Goal: Task Accomplishment & Management: Complete application form

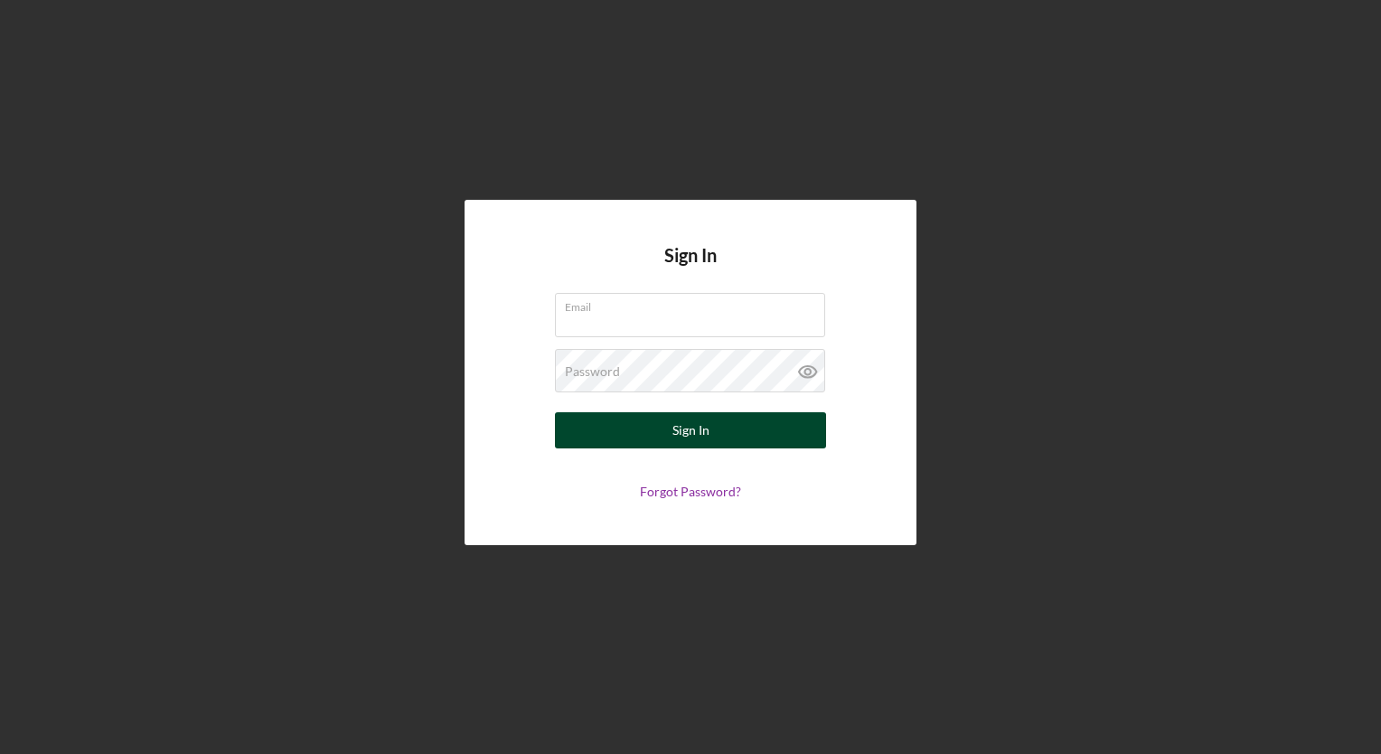
type input "[EMAIL_ADDRESS][DOMAIN_NAME]"
click at [643, 420] on button "Sign In" at bounding box center [690, 430] width 271 height 36
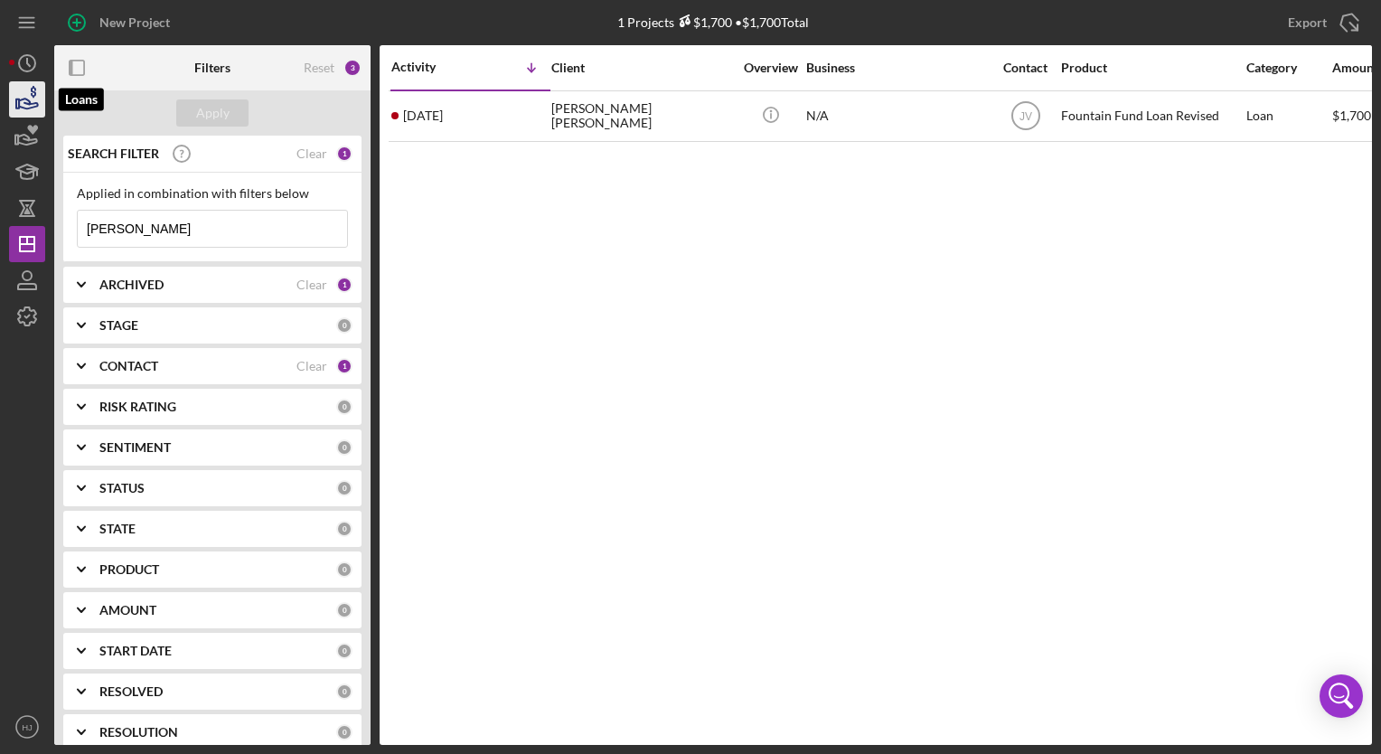
click at [31, 111] on icon "button" at bounding box center [27, 99] width 45 height 45
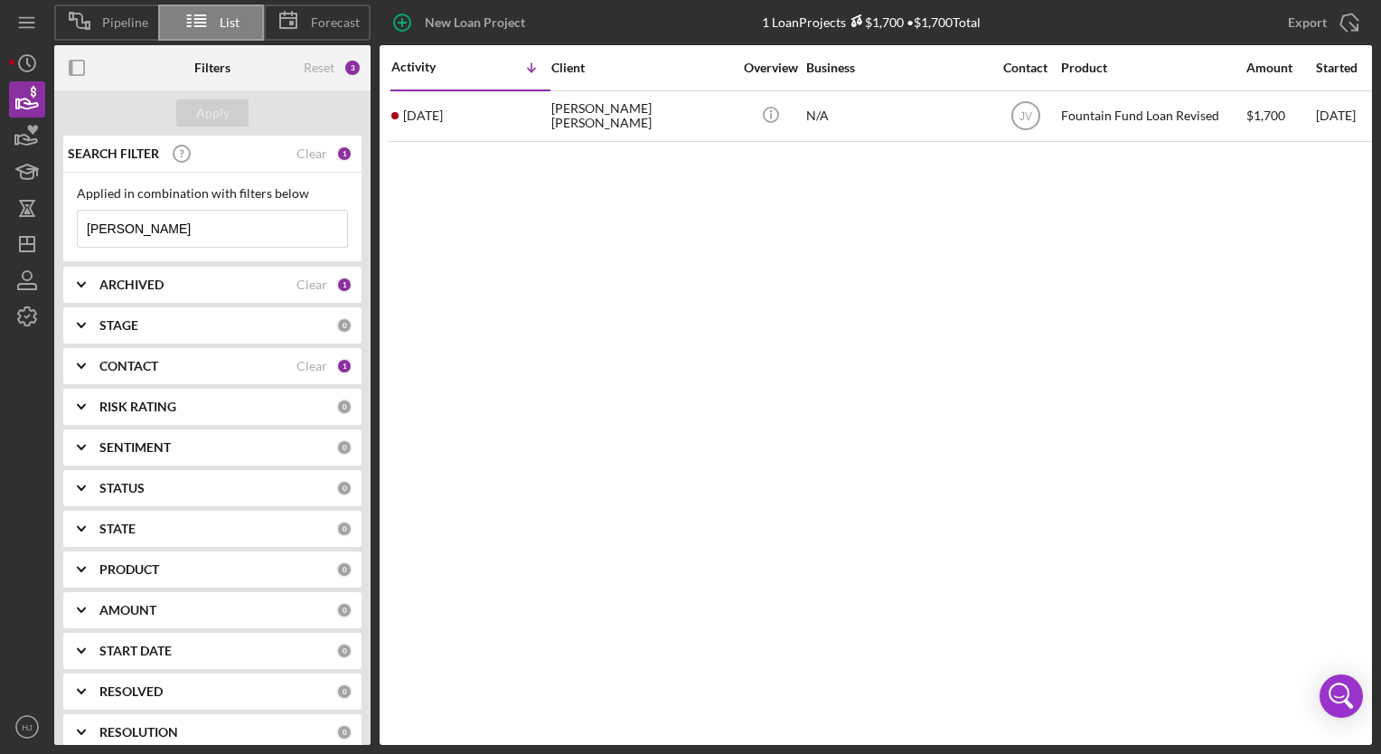
drag, startPoint x: 175, startPoint y: 223, endPoint x: 67, endPoint y: 213, distance: 108.9
click at [67, 213] on div "Applied in combination with filters below [PERSON_NAME]/Menu Close" at bounding box center [212, 217] width 298 height 89
click at [303, 157] on div "Clear" at bounding box center [311, 153] width 31 height 14
click at [140, 362] on b "CONTACT" at bounding box center [128, 366] width 59 height 14
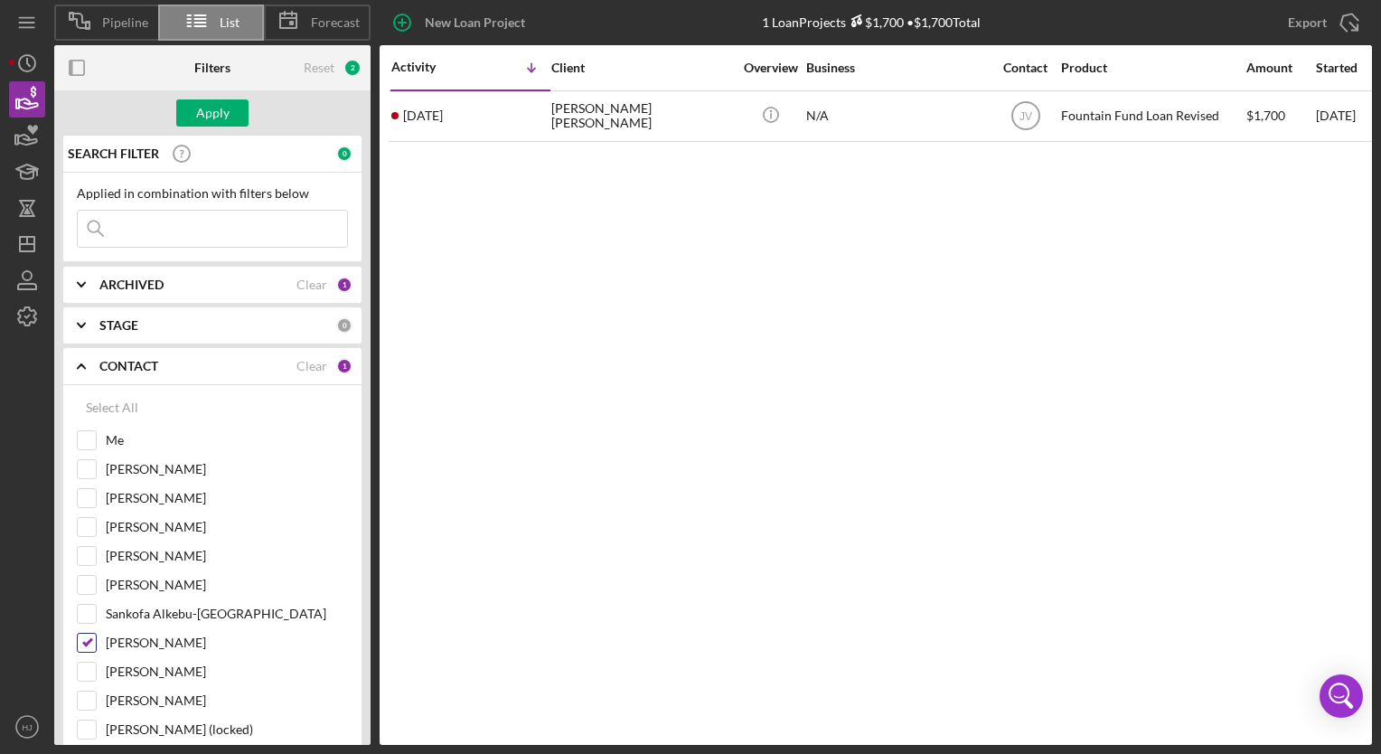
click at [95, 643] on input "[PERSON_NAME]" at bounding box center [87, 643] width 18 height 18
checkbox input "false"
click at [101, 434] on div "Me" at bounding box center [212, 444] width 271 height 29
click at [83, 452] on div "Me" at bounding box center [212, 444] width 271 height 29
click at [89, 432] on input "Me" at bounding box center [87, 440] width 18 height 18
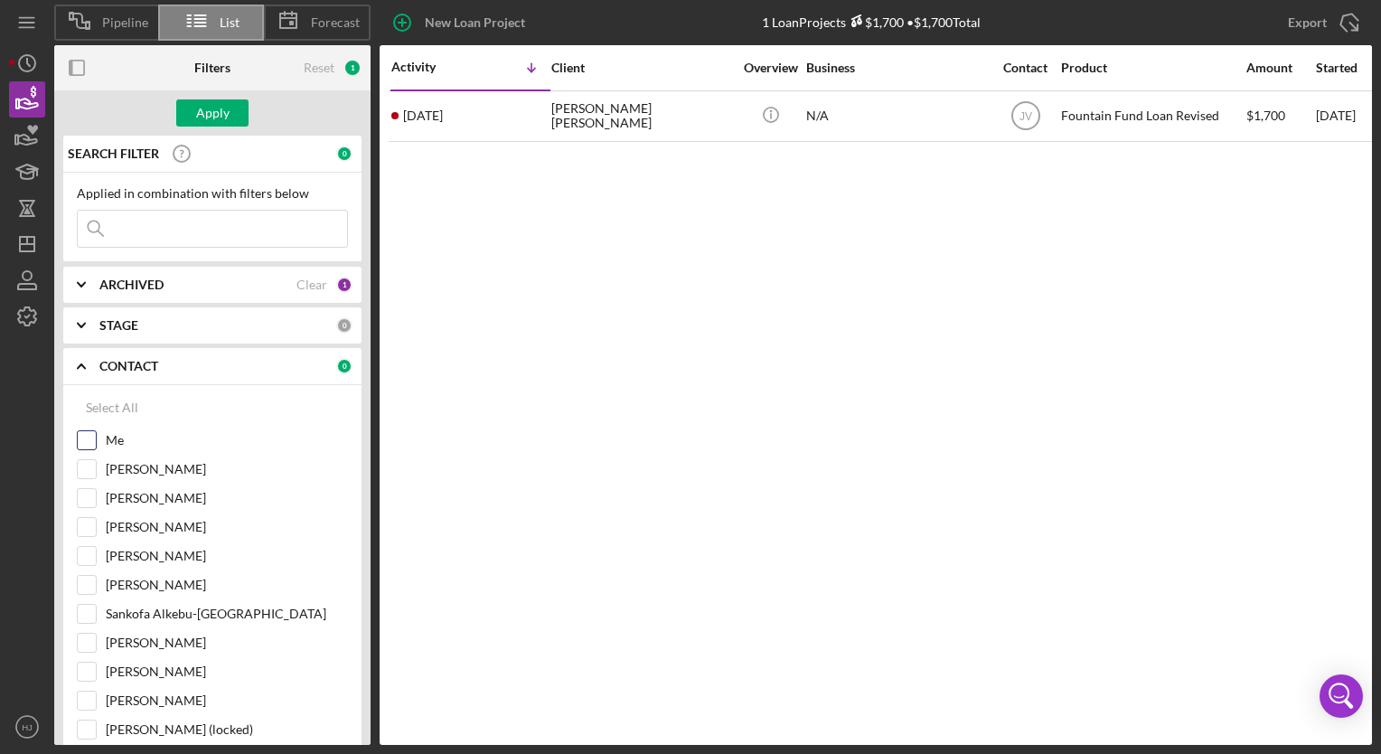
checkbox input "true"
click at [218, 240] on input at bounding box center [212, 229] width 269 height 36
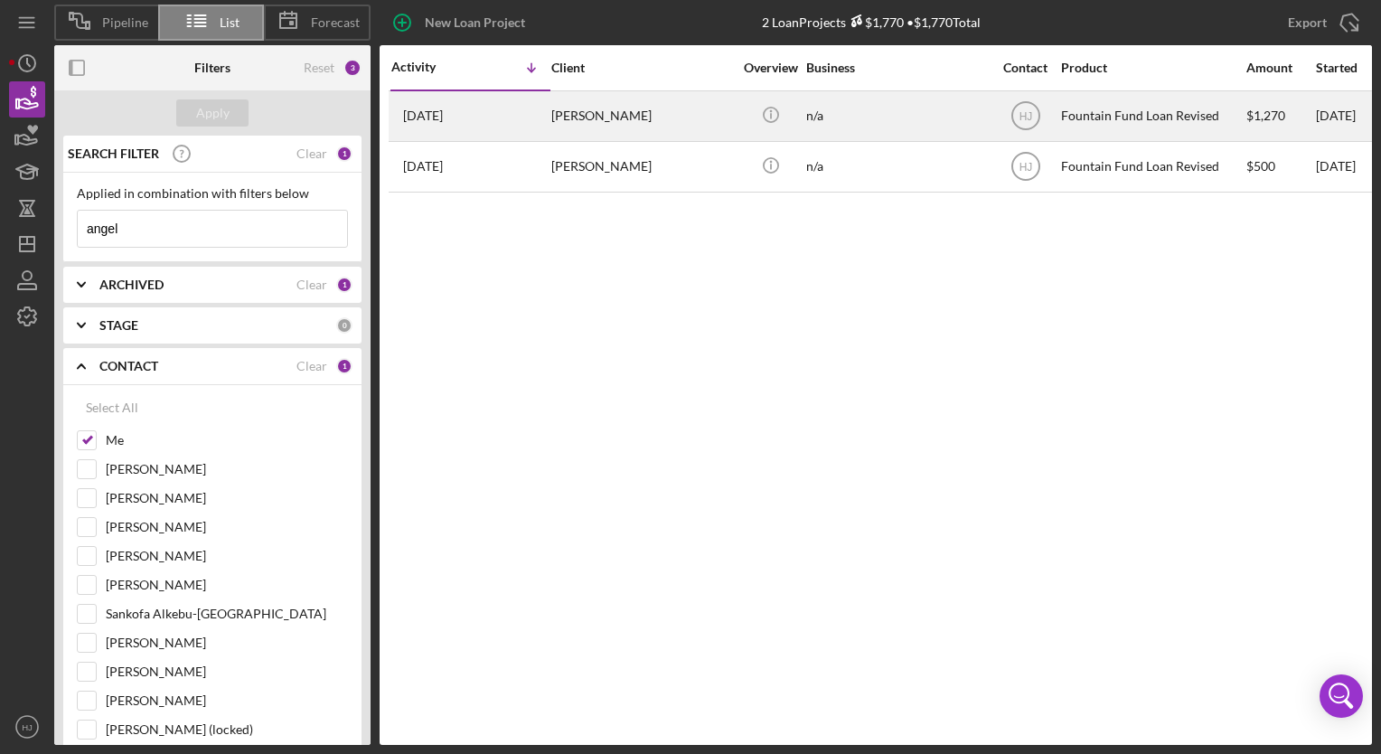
type input "angel"
click at [597, 114] on div "[PERSON_NAME]" at bounding box center [641, 116] width 181 height 48
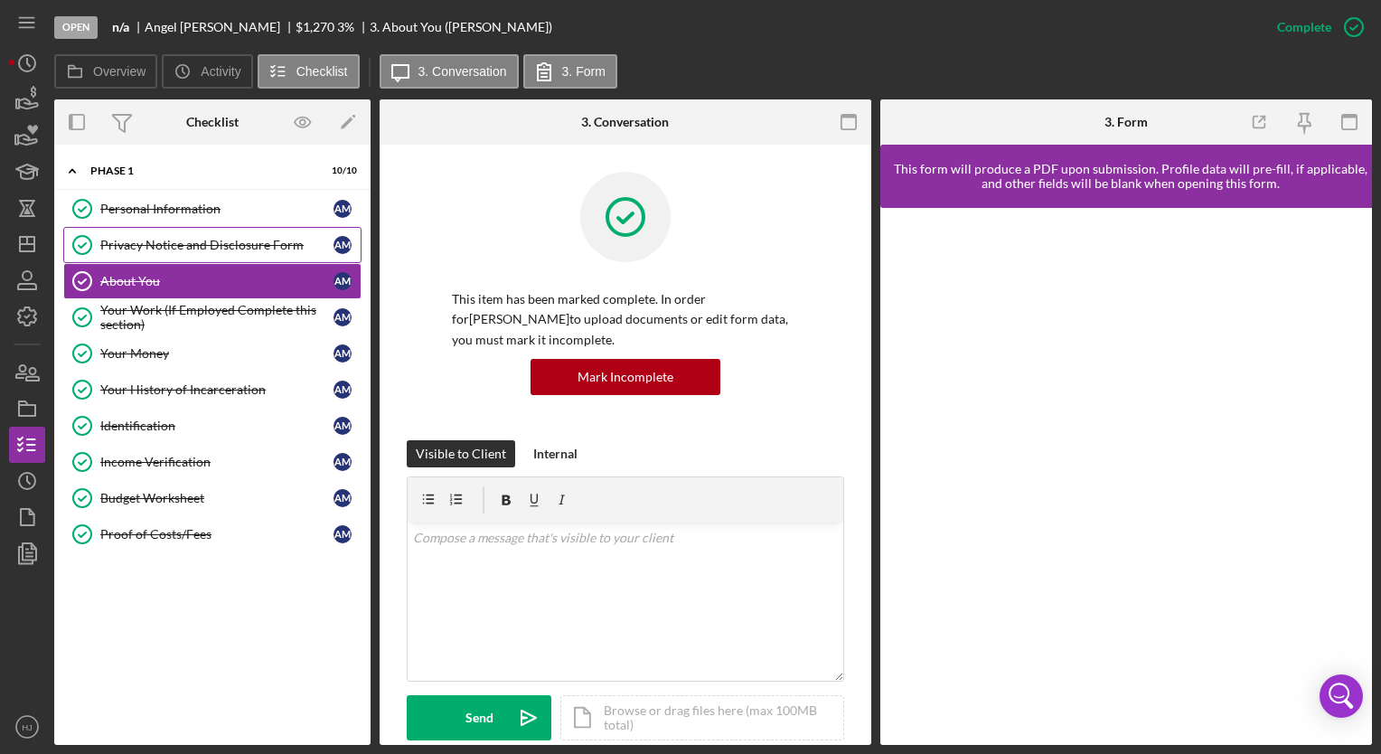
click at [232, 238] on div "Privacy Notice and Disclosure Form" at bounding box center [216, 245] width 233 height 14
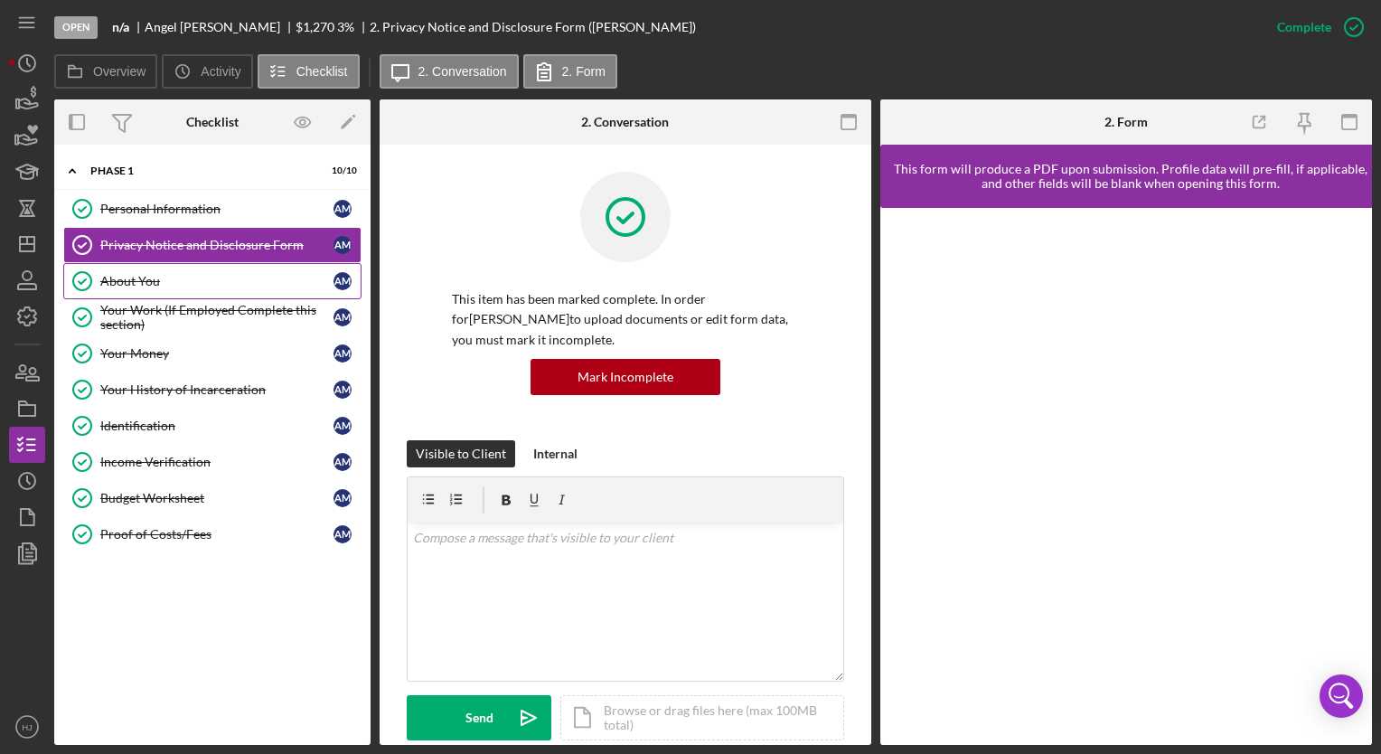
click at [134, 277] on div "About You" at bounding box center [216, 281] width 233 height 14
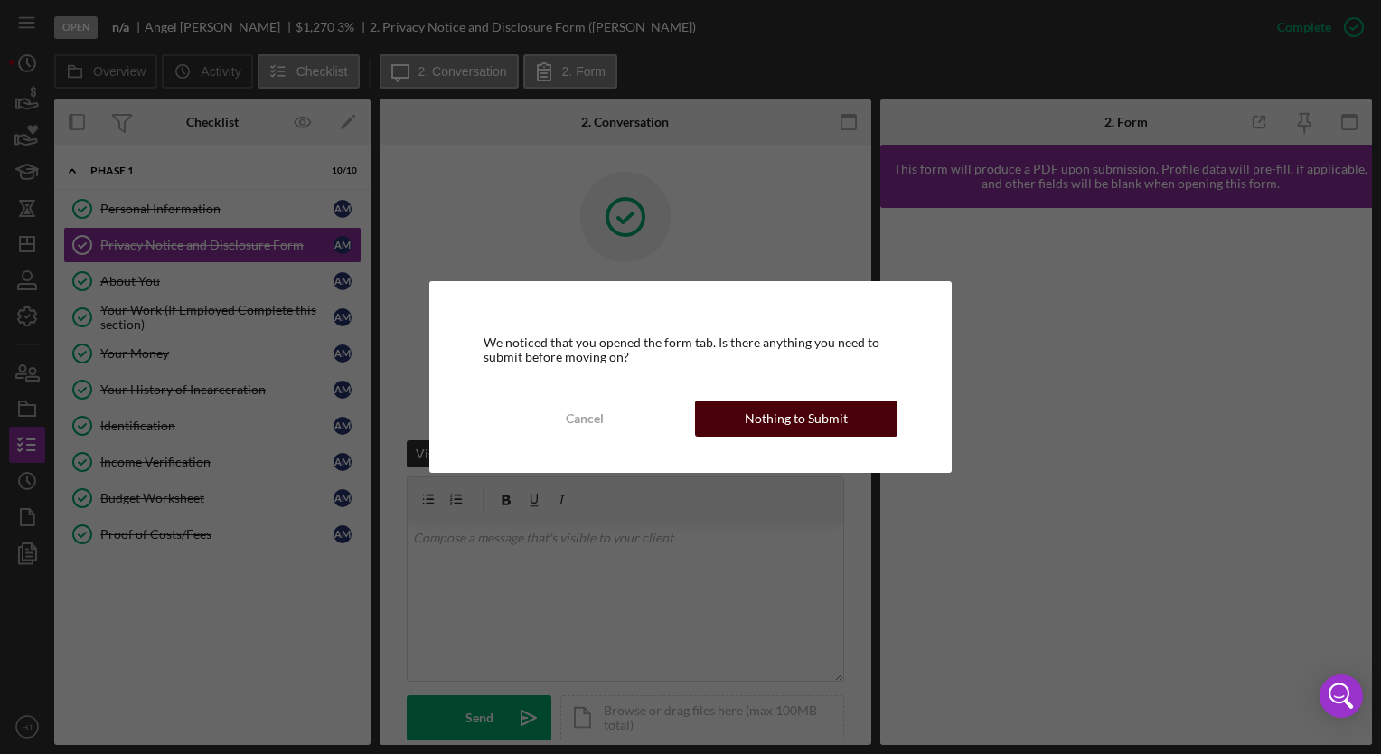
click at [752, 410] on div "Nothing to Submit" at bounding box center [796, 418] width 103 height 36
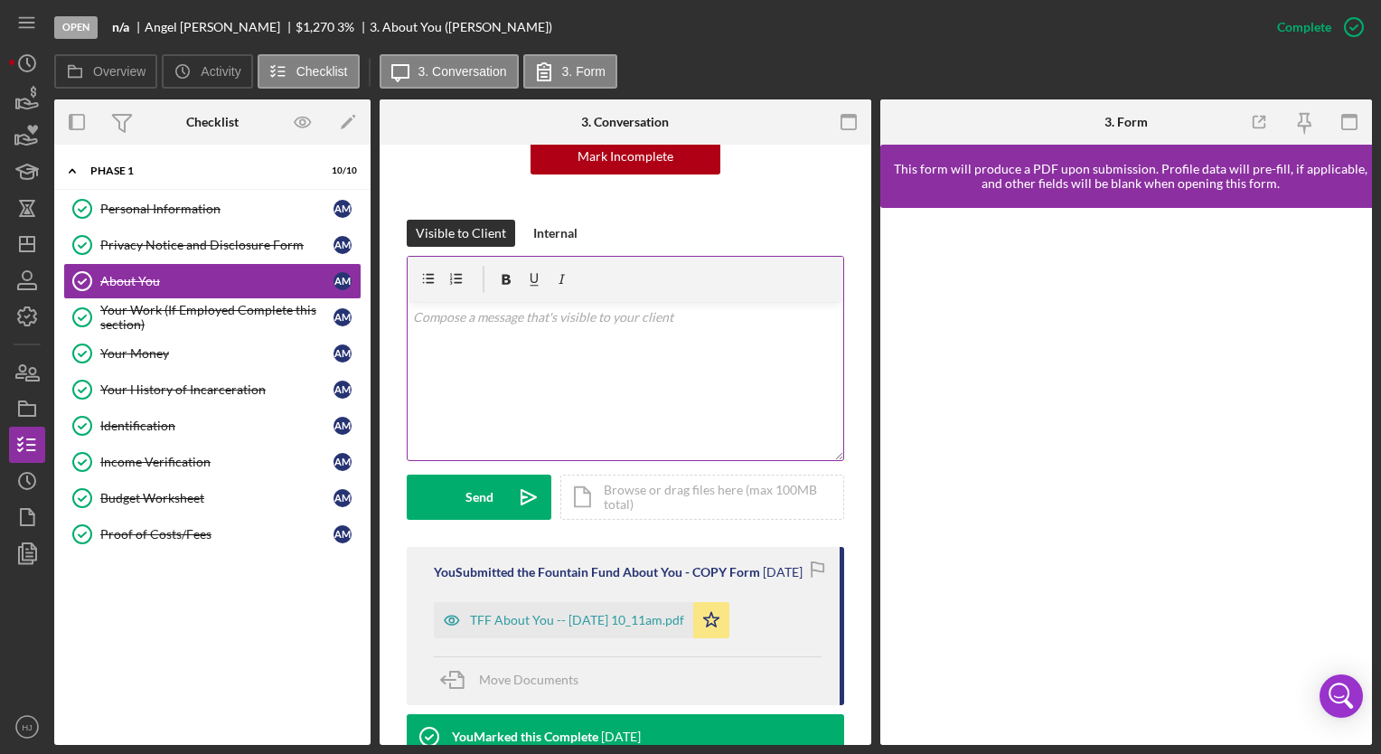
scroll to position [249, 0]
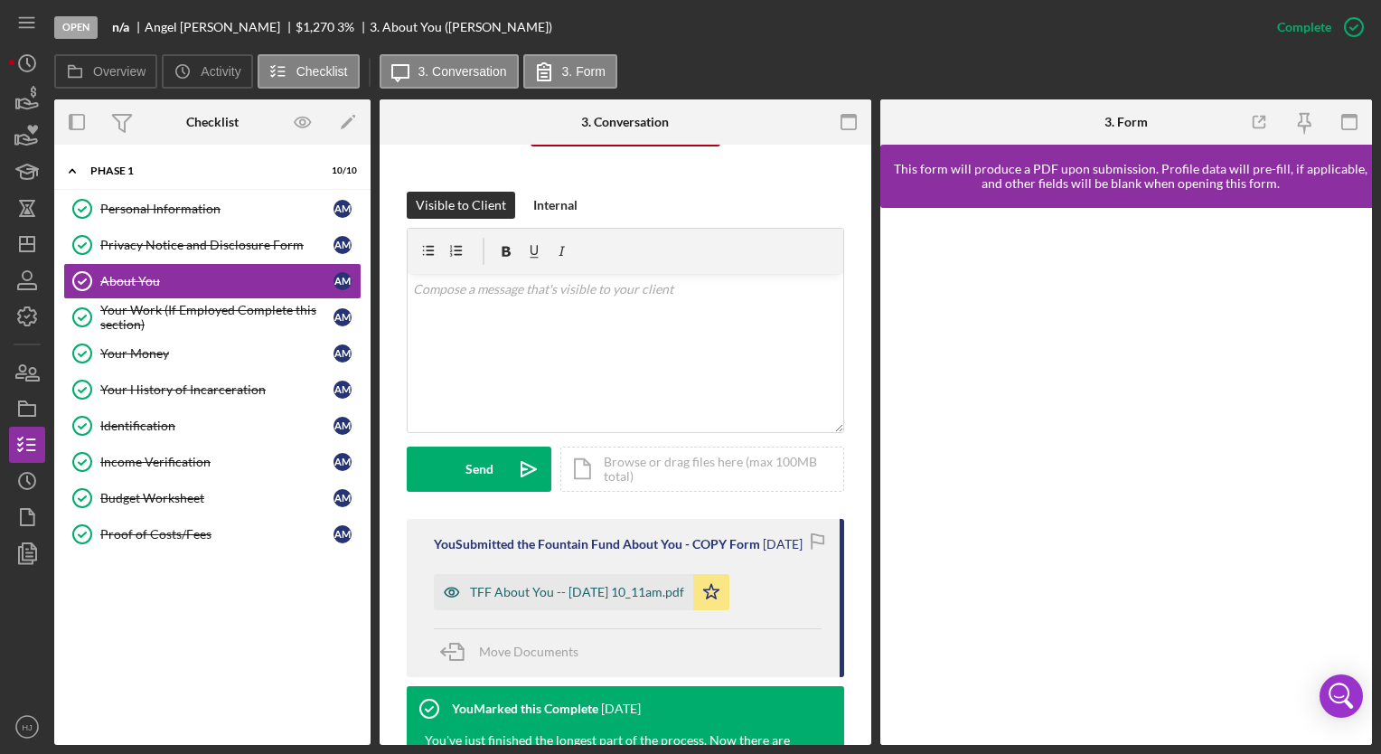
click at [586, 599] on div "TFF About You -- [DATE] 10_11am.pdf" at bounding box center [577, 592] width 214 height 14
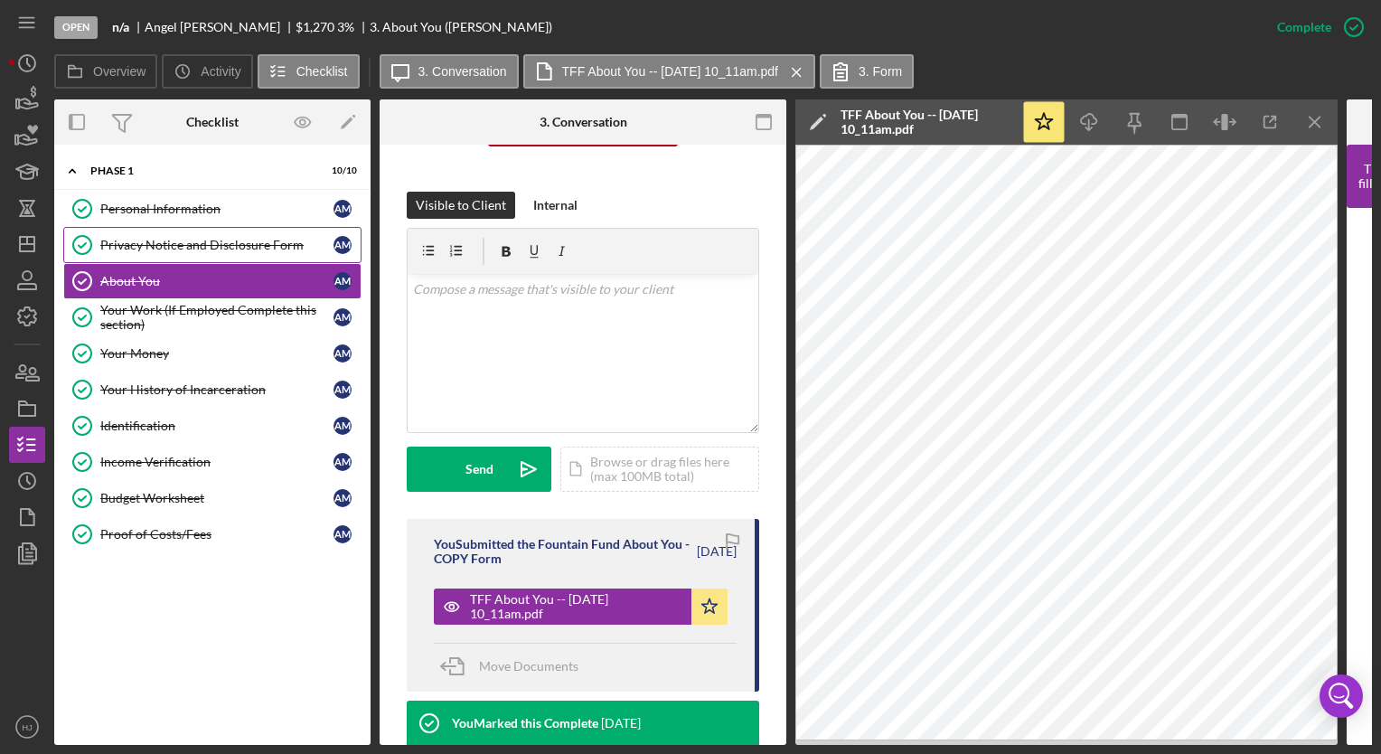
click at [252, 240] on div "Privacy Notice and Disclosure Form" at bounding box center [216, 245] width 233 height 14
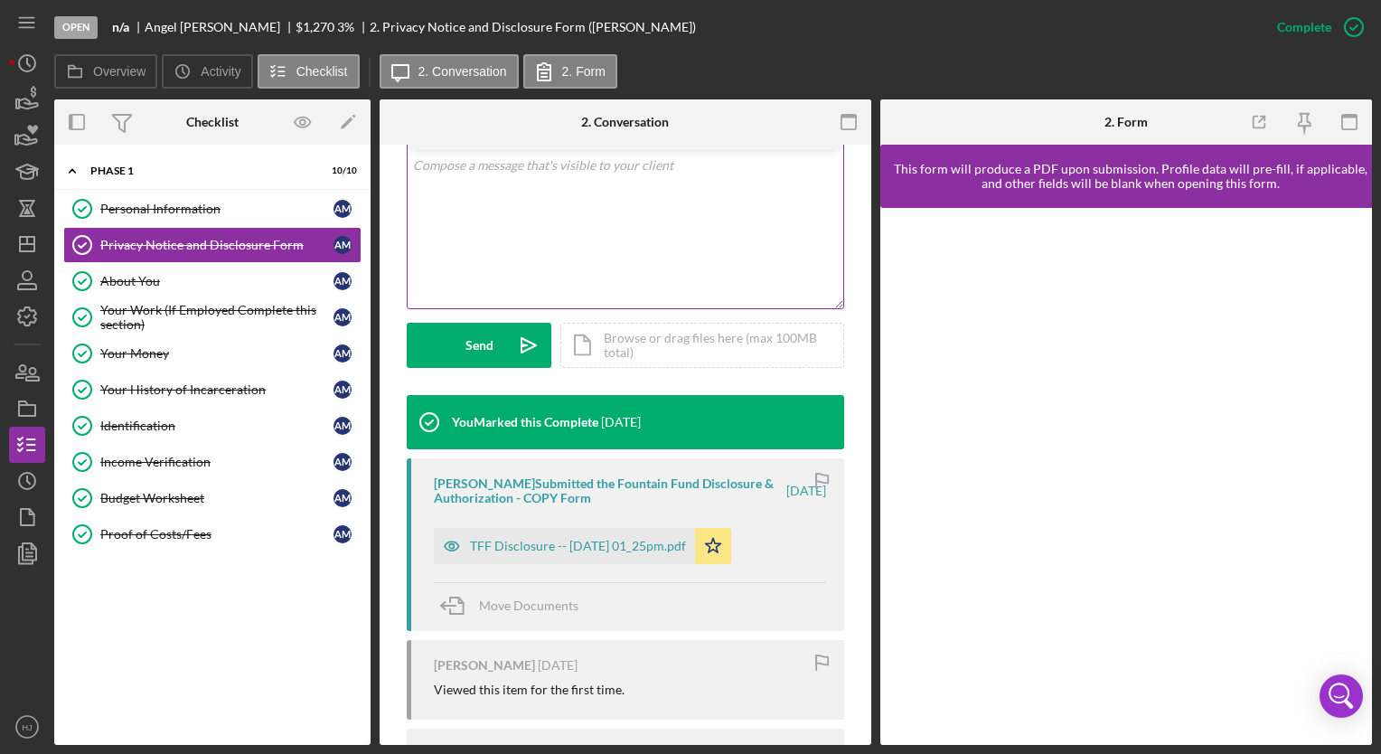
scroll to position [412, 0]
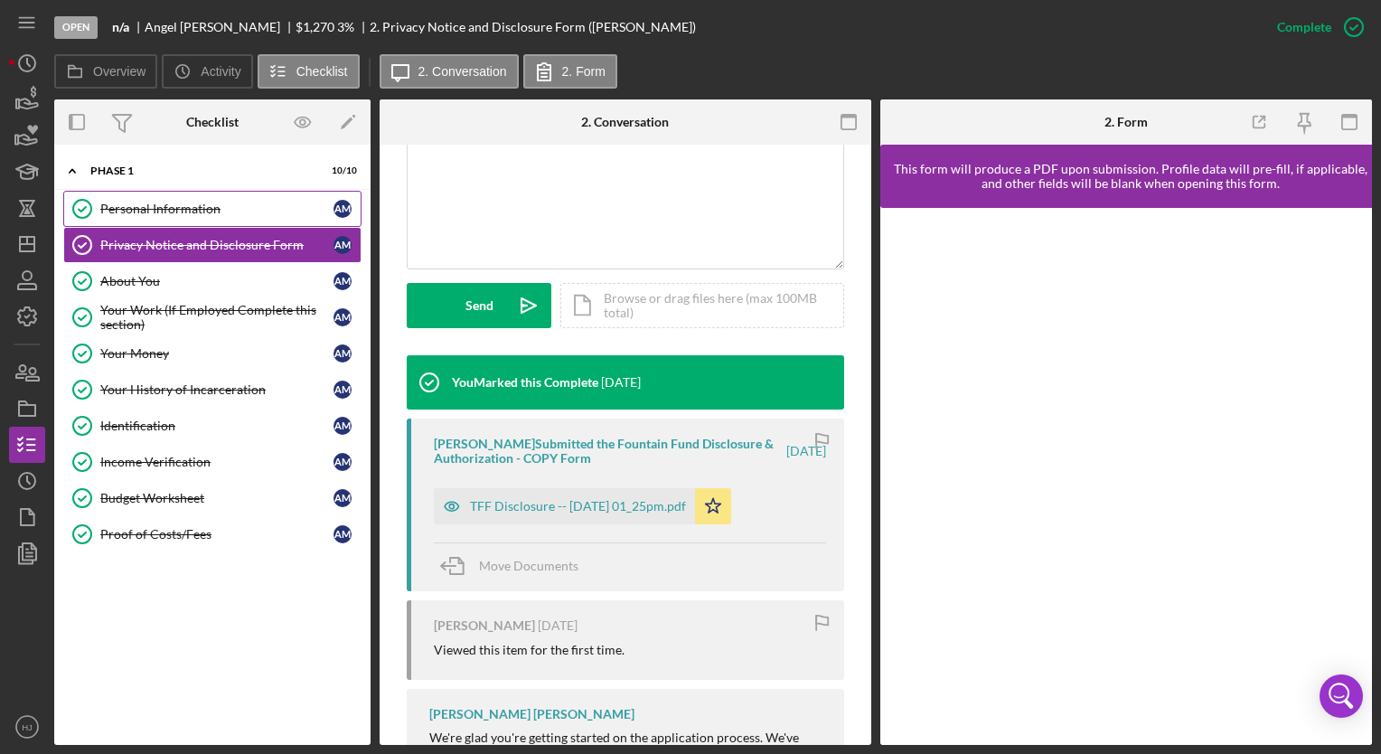
click at [179, 207] on div "Personal Information" at bounding box center [216, 209] width 233 height 14
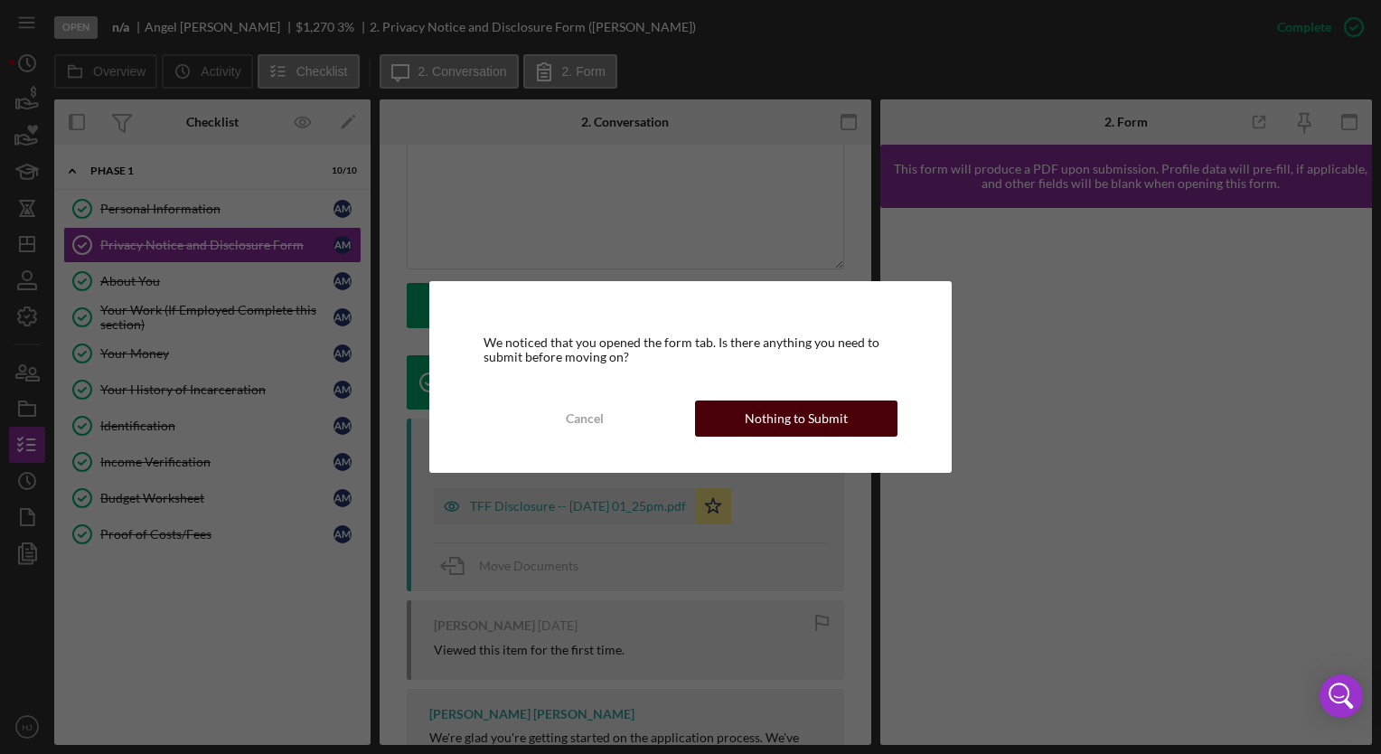
click at [809, 410] on div "Nothing to Submit" at bounding box center [796, 418] width 103 height 36
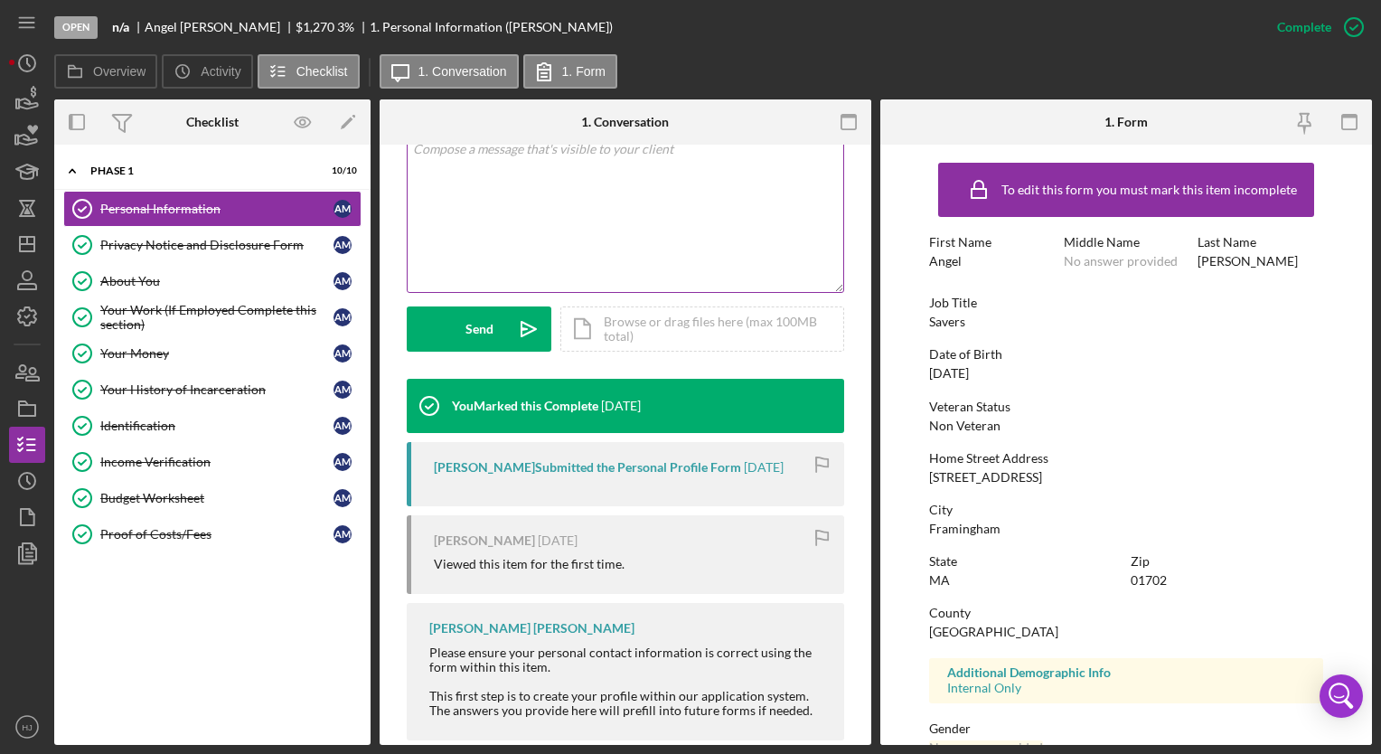
scroll to position [419, 0]
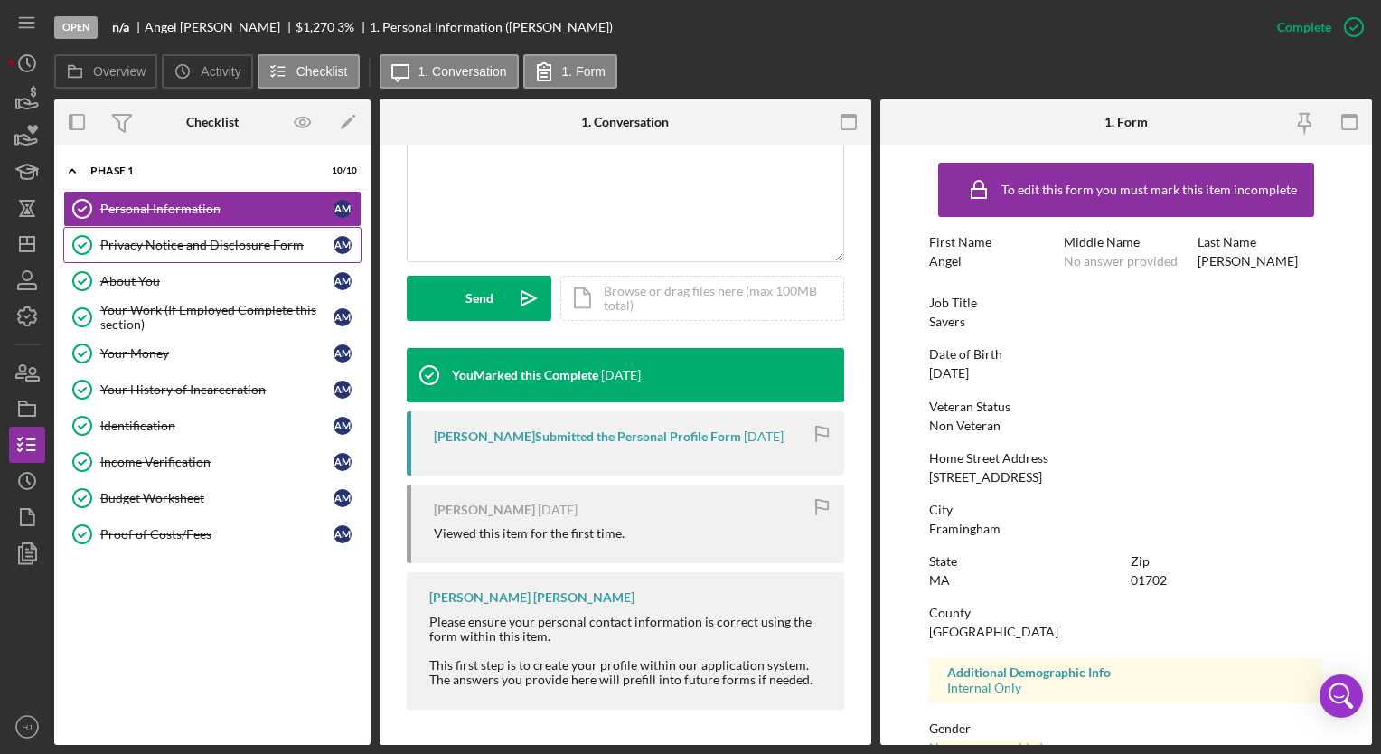
click at [193, 254] on link "Privacy Notice and Disclosure Form Privacy Notice and Disclosure Form A M" at bounding box center [212, 245] width 298 height 36
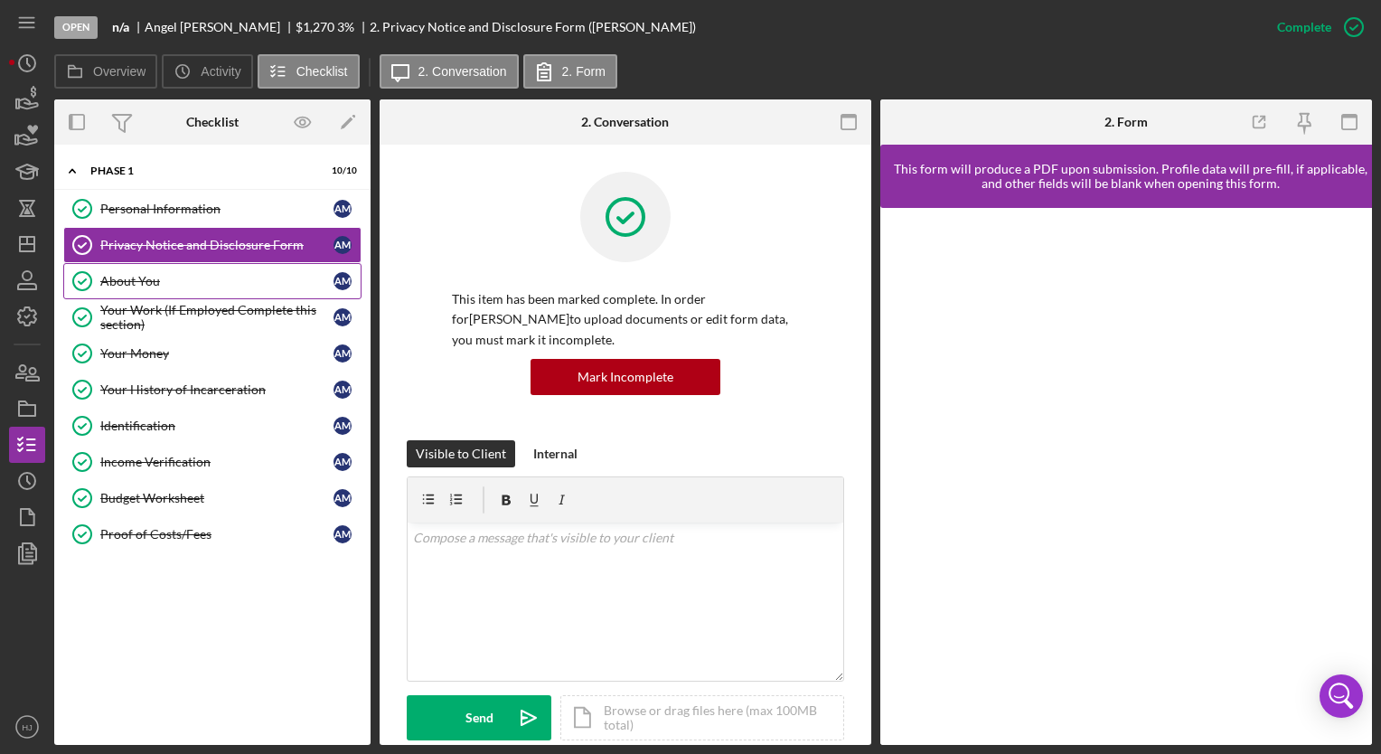
click at [119, 269] on link "About You About You A M" at bounding box center [212, 281] width 298 height 36
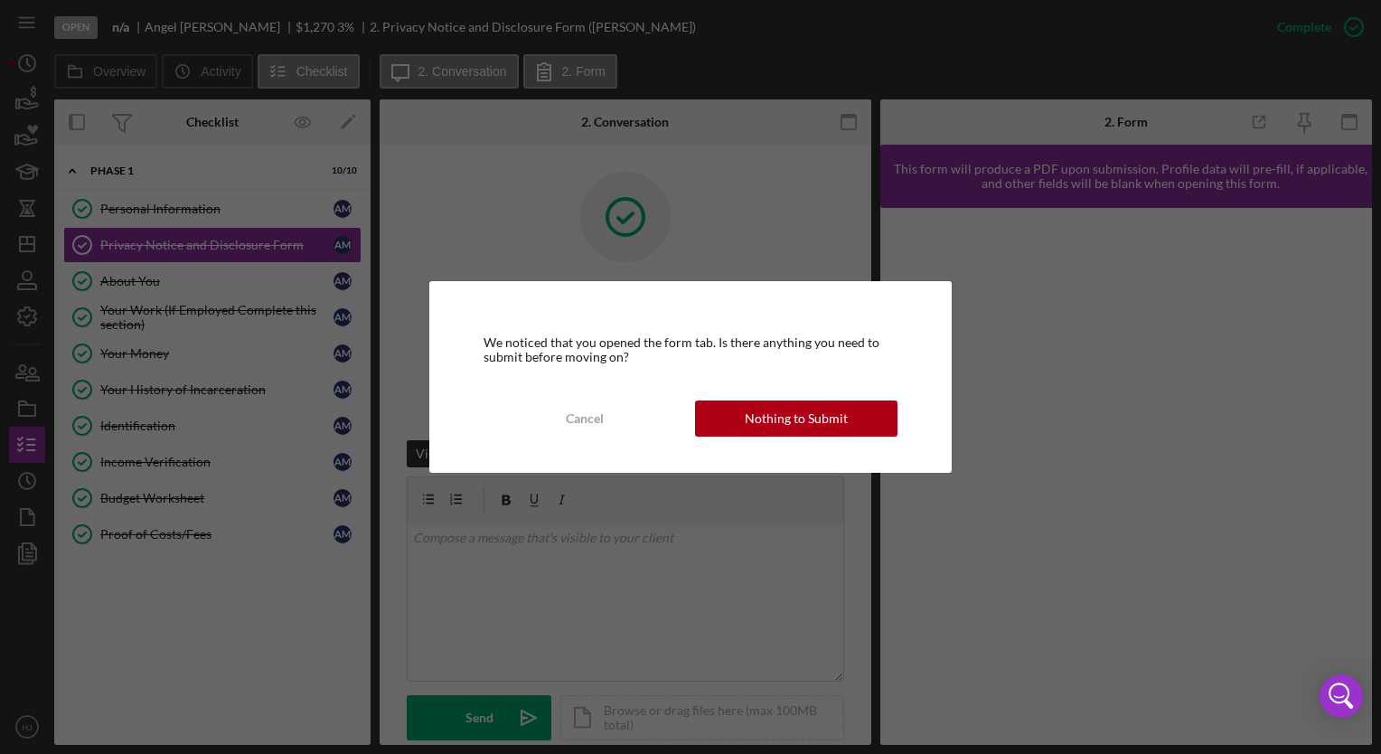
click at [771, 450] on div "We noticed that you opened the form tab. Is there anything you need to submit b…" at bounding box center [690, 377] width 522 height 192
click at [752, 415] on div "Nothing to Submit" at bounding box center [796, 418] width 103 height 36
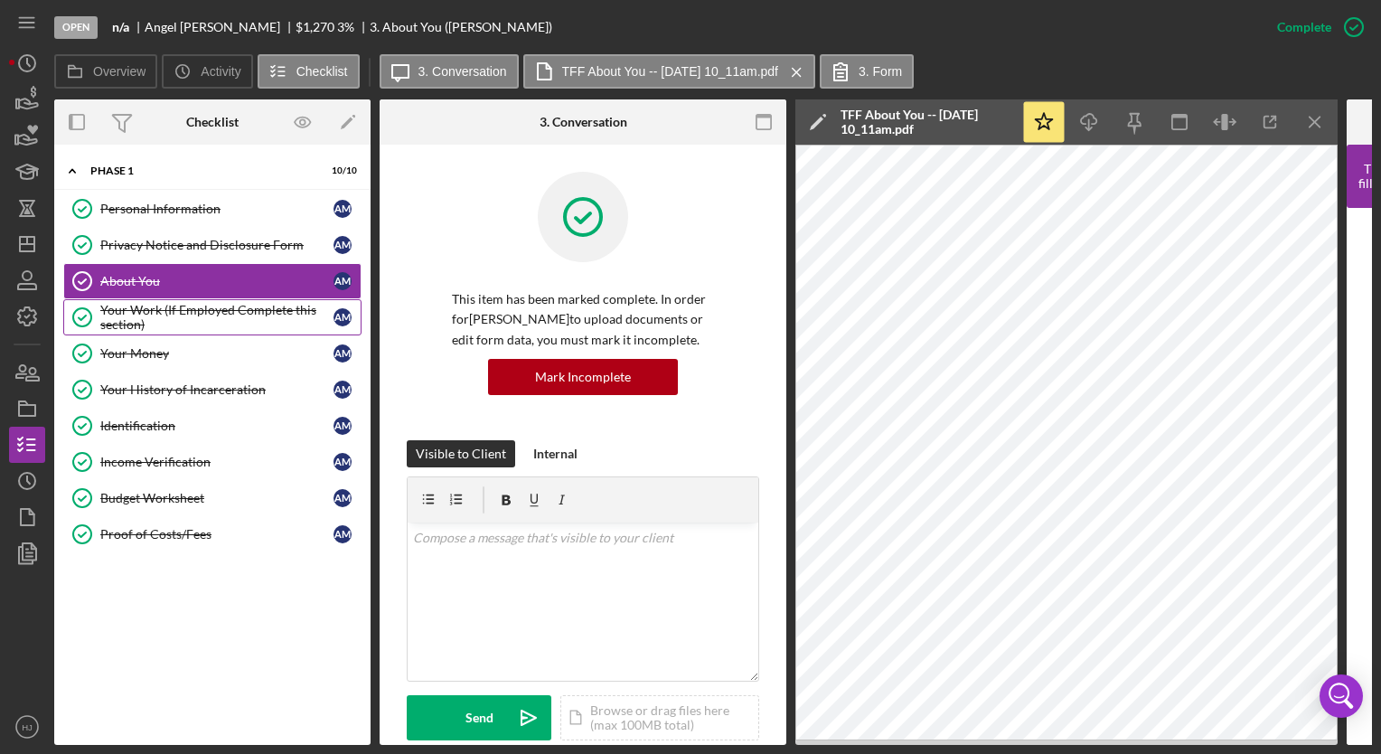
click at [130, 310] on div "Your Work (If Employed Complete this section)" at bounding box center [216, 317] width 233 height 29
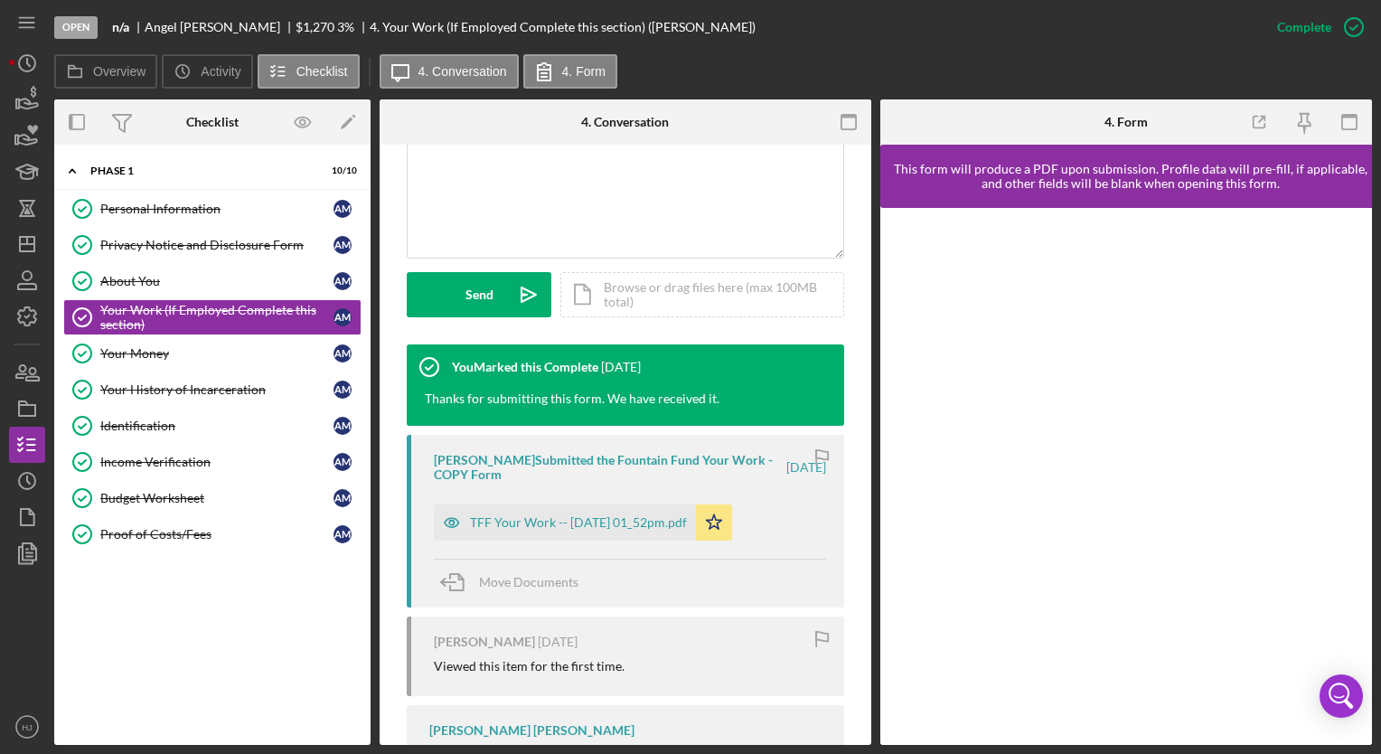
scroll to position [430, 0]
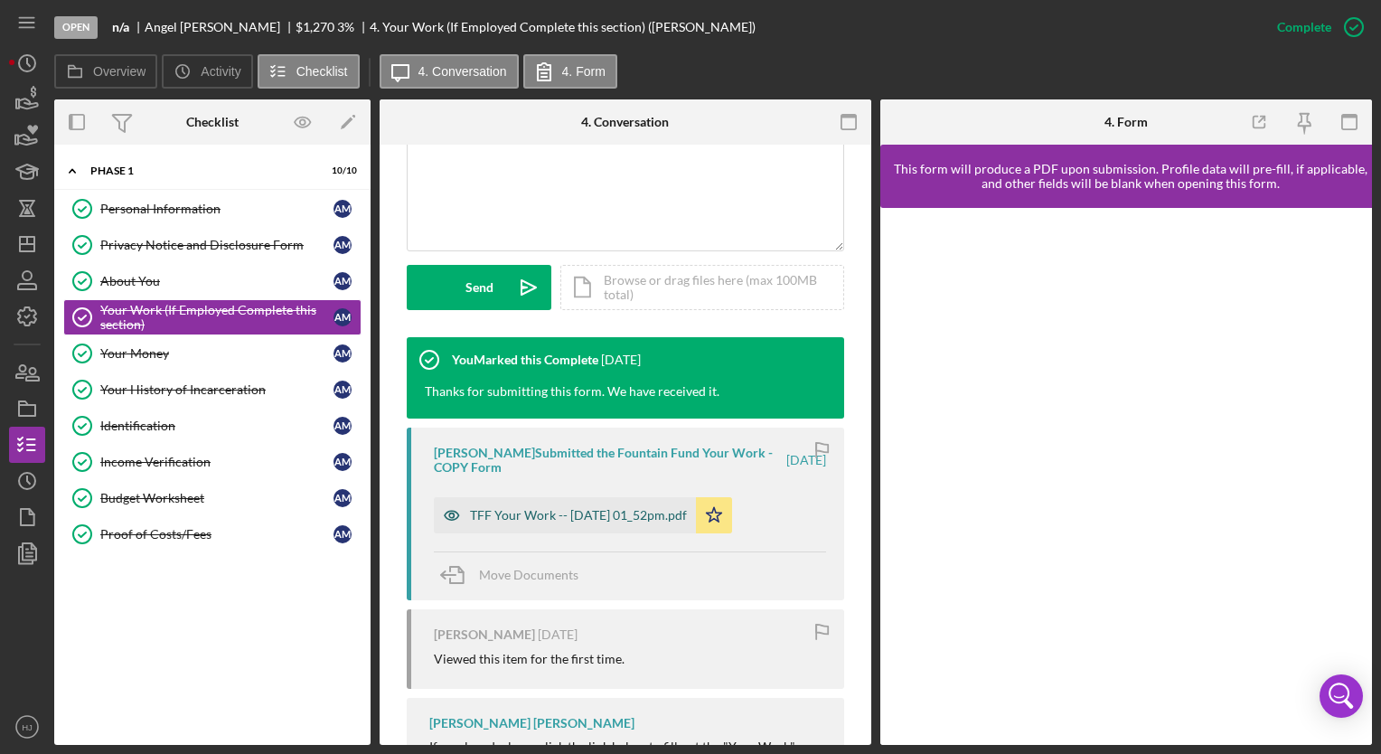
click at [638, 508] on div "TFF Your Work -- [DATE] 01_52pm.pdf" at bounding box center [578, 515] width 217 height 14
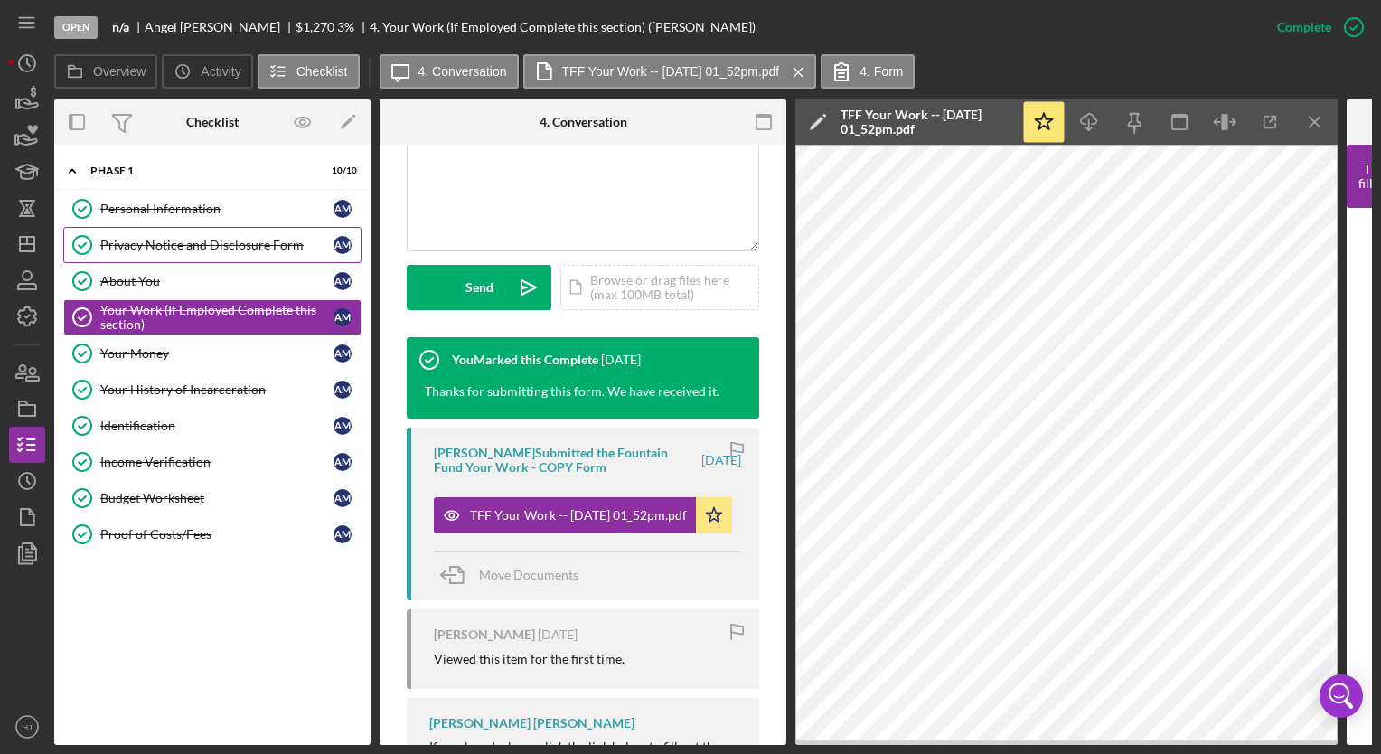
click at [231, 245] on div "Privacy Notice and Disclosure Form" at bounding box center [216, 245] width 233 height 14
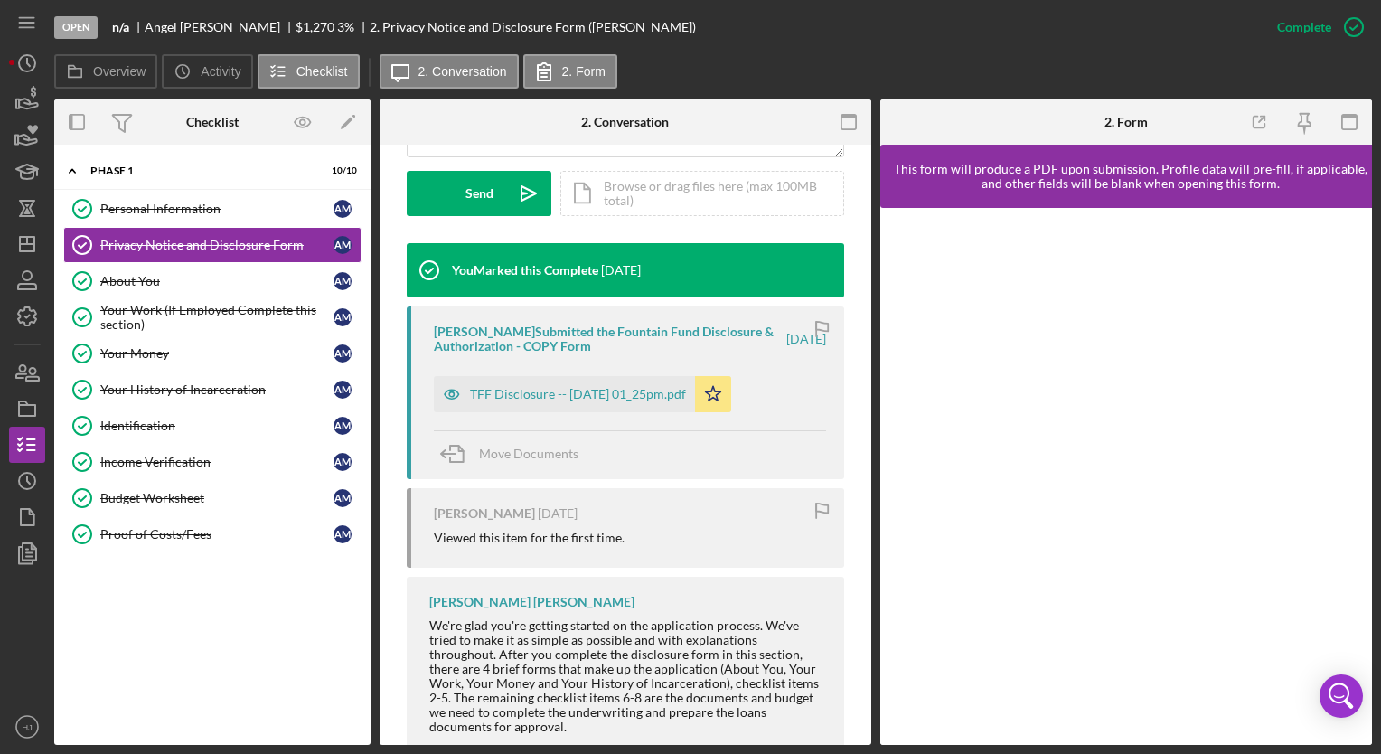
scroll to position [528, 0]
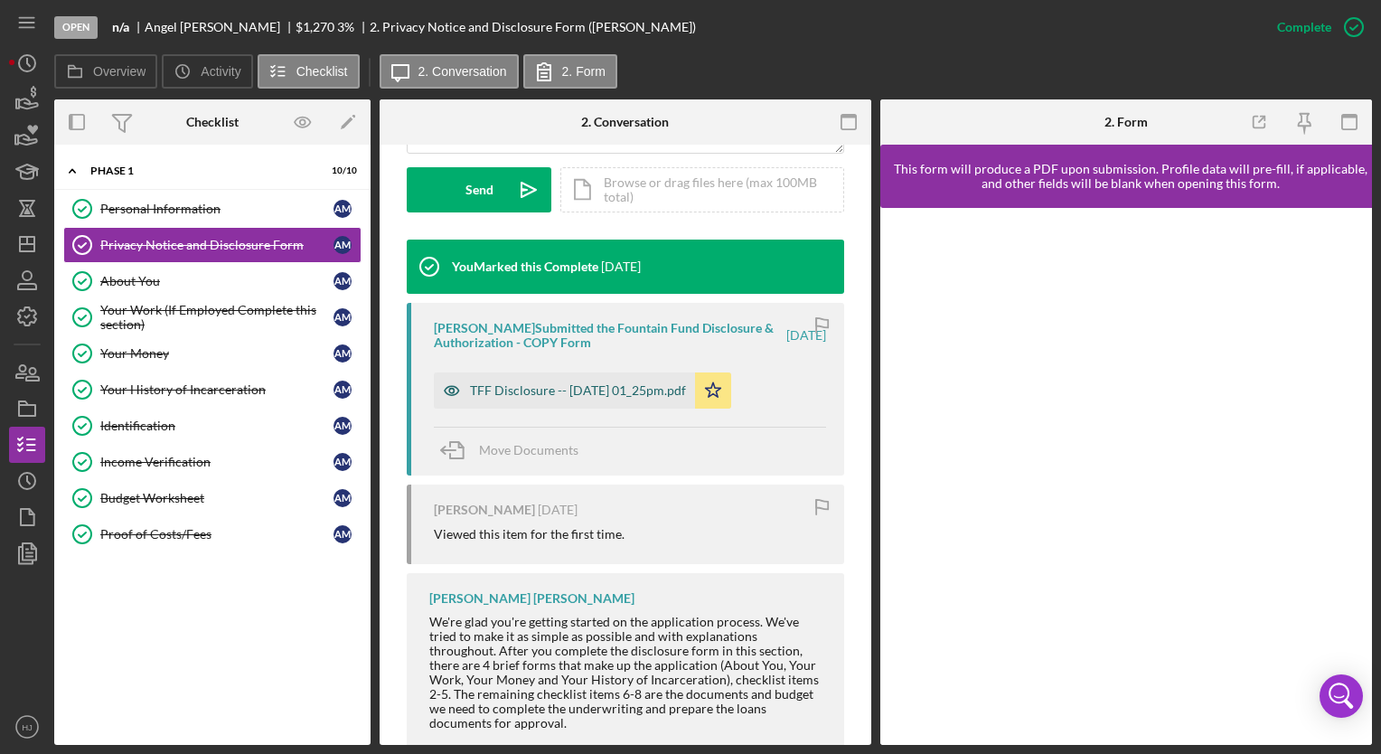
click at [559, 385] on div "TFF Disclosure -- [DATE] 01_25pm.pdf" at bounding box center [578, 390] width 216 height 14
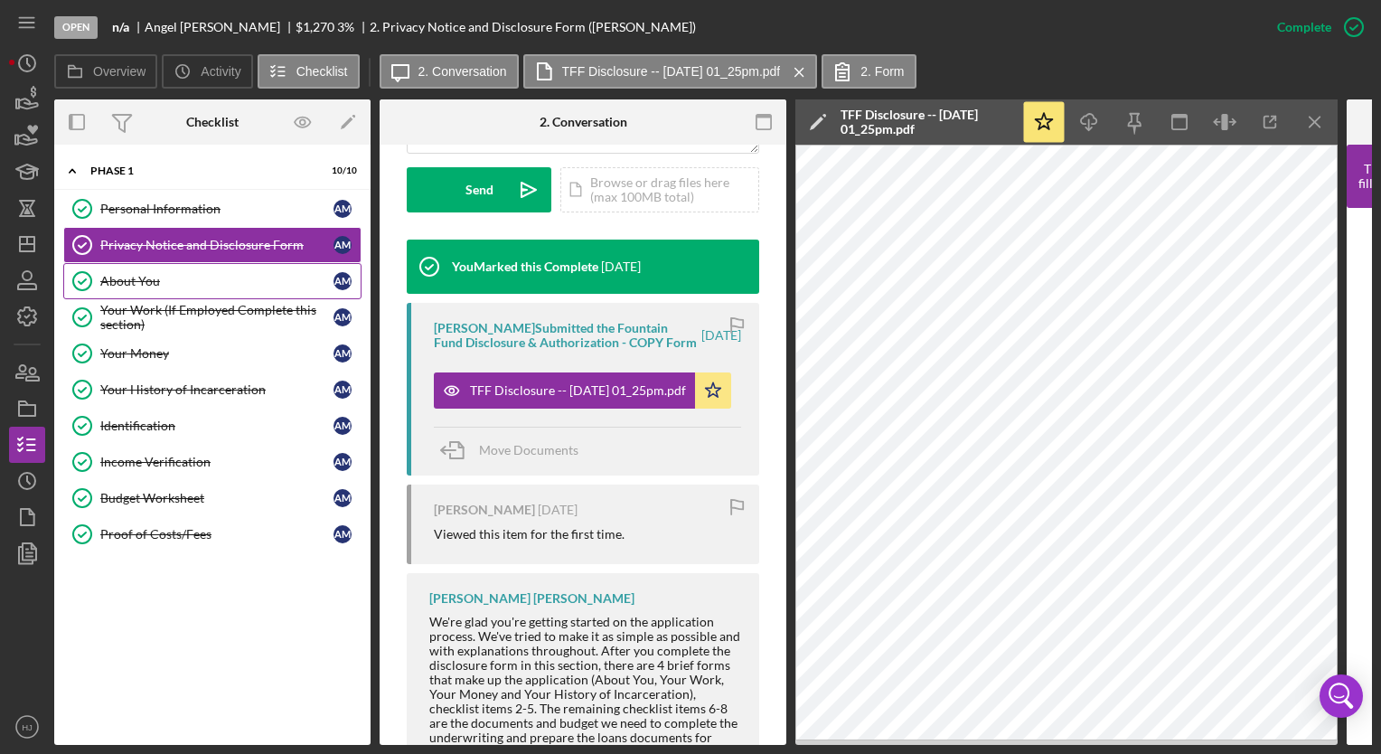
click at [132, 277] on div "About You" at bounding box center [216, 281] width 233 height 14
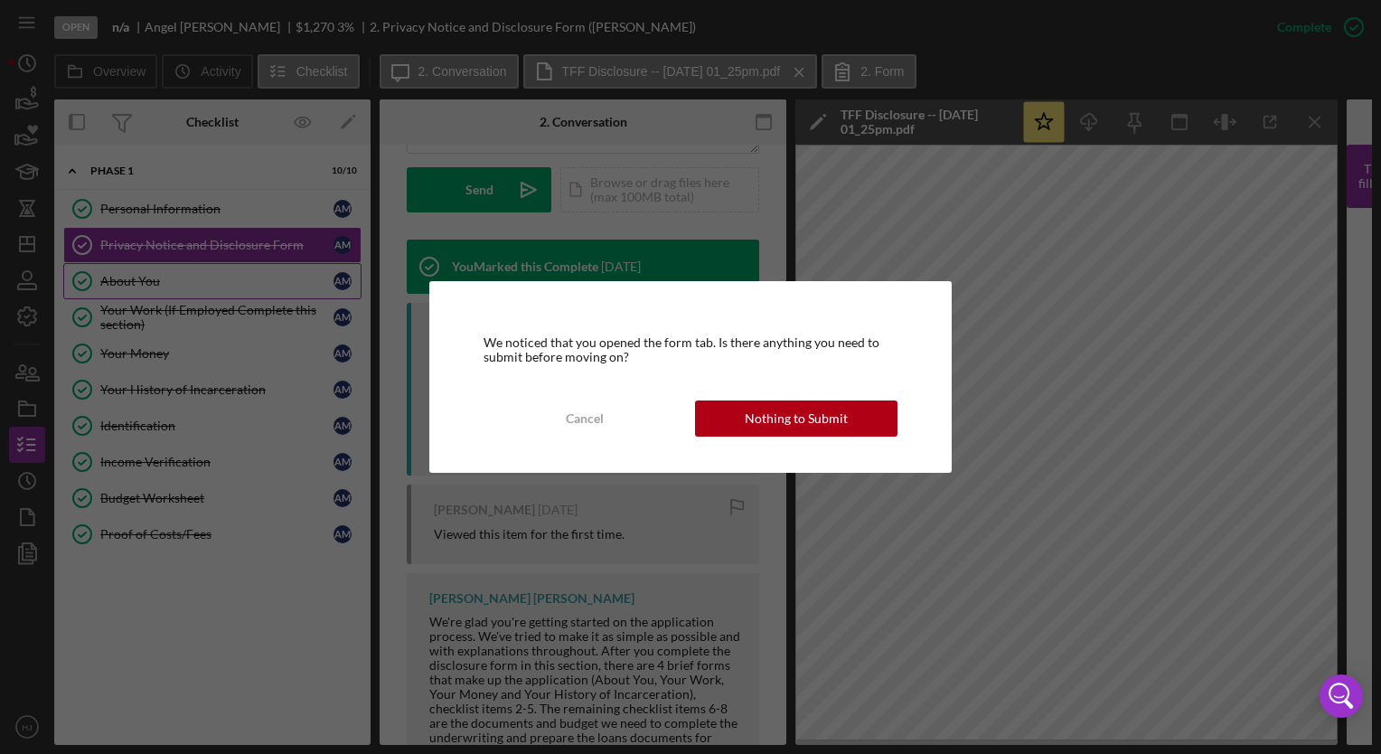
click at [132, 277] on div "We noticed that you opened the form tab. Is there anything you need to submit b…" at bounding box center [690, 377] width 1381 height 754
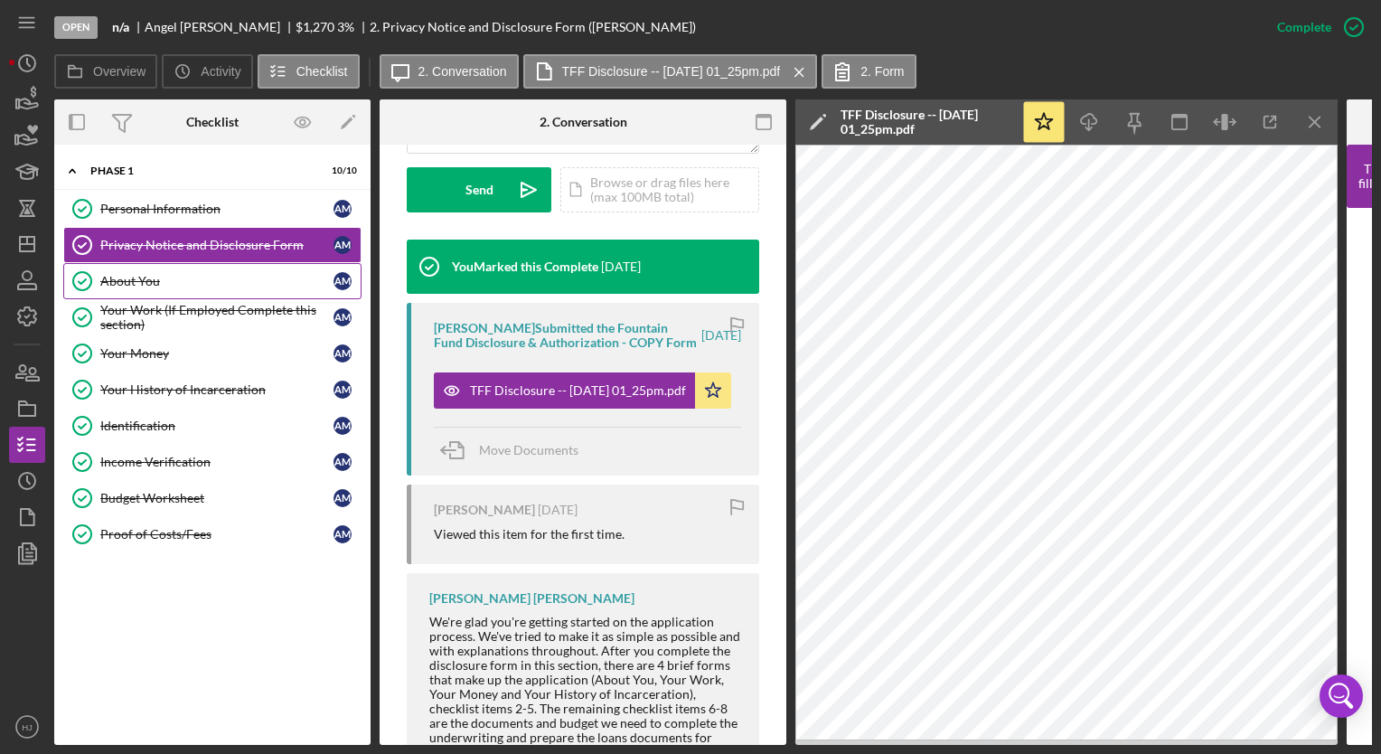
click at [130, 280] on div "About You" at bounding box center [216, 281] width 233 height 14
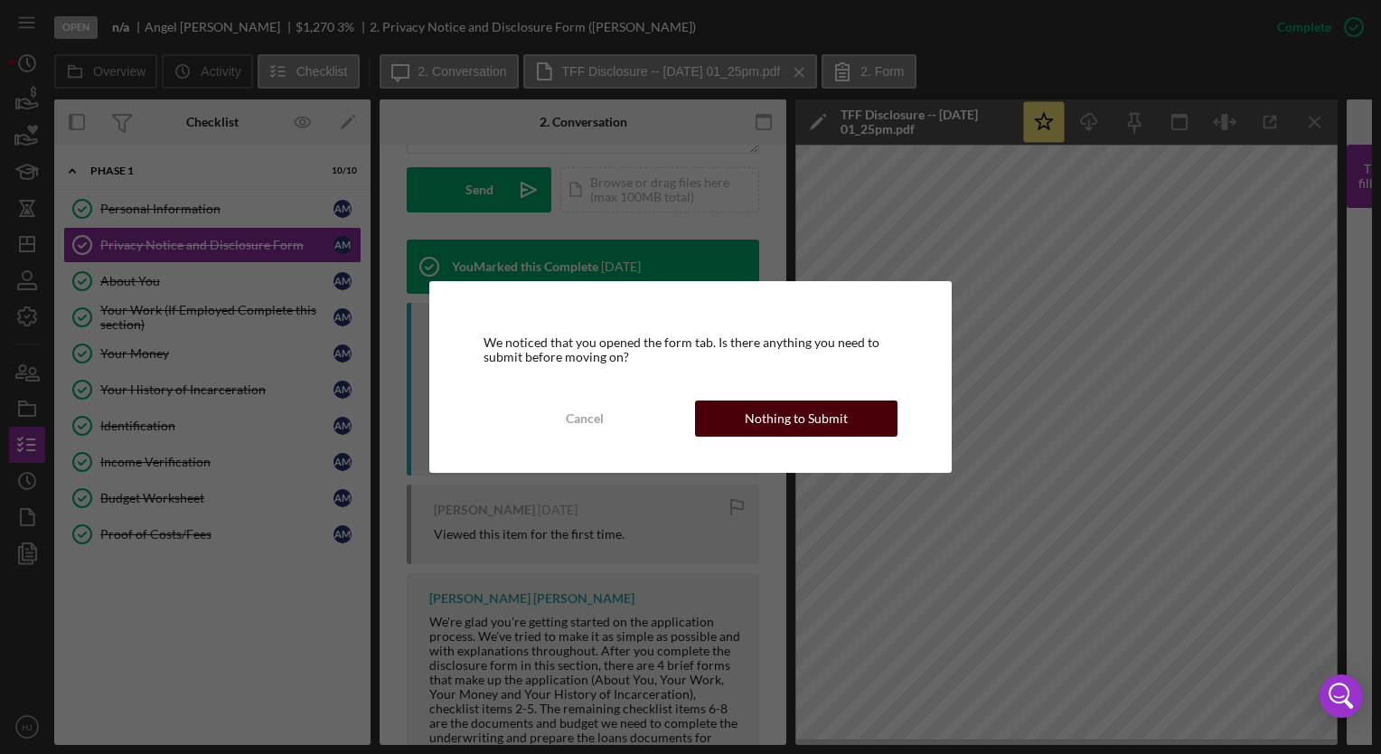
click at [786, 428] on div "Nothing to Submit" at bounding box center [796, 418] width 103 height 36
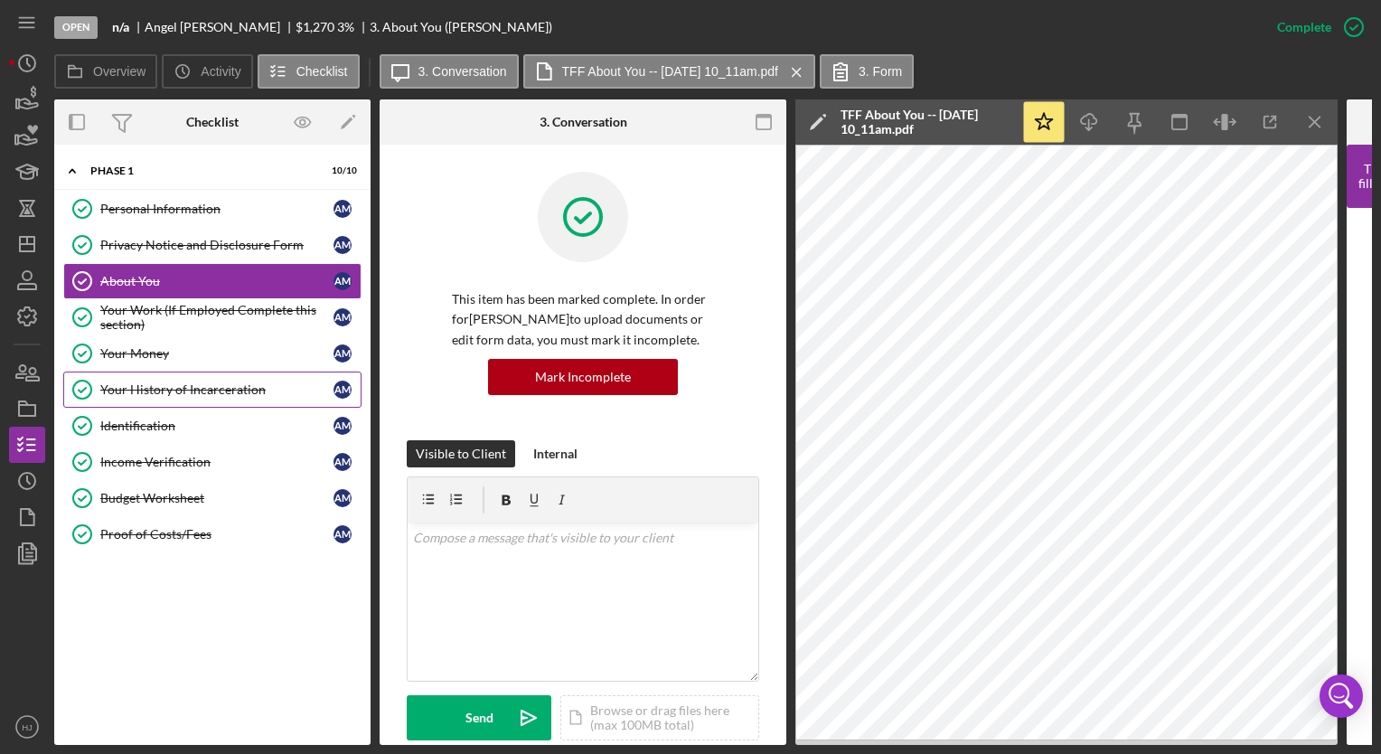
click at [258, 377] on link "Your History of Incarceration Your History of Incarceration A M" at bounding box center [212, 389] width 298 height 36
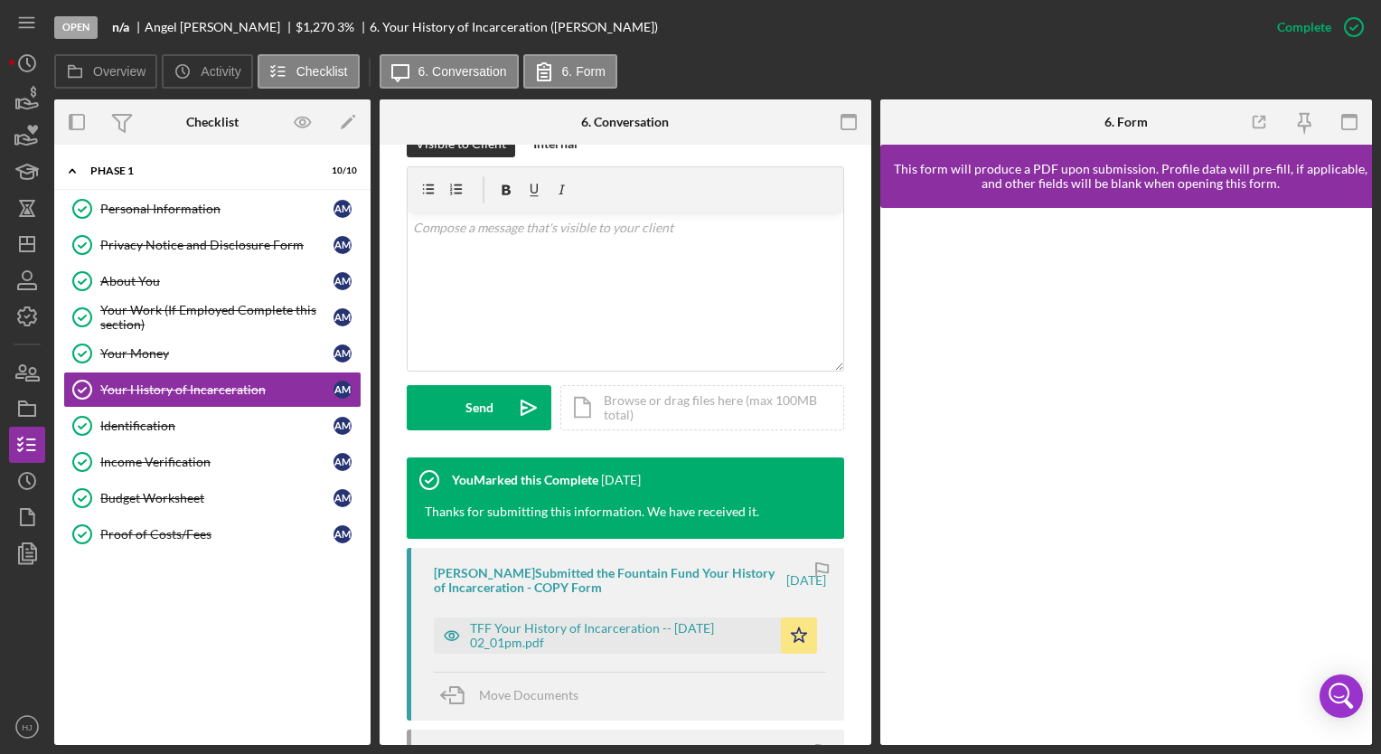
scroll to position [311, 0]
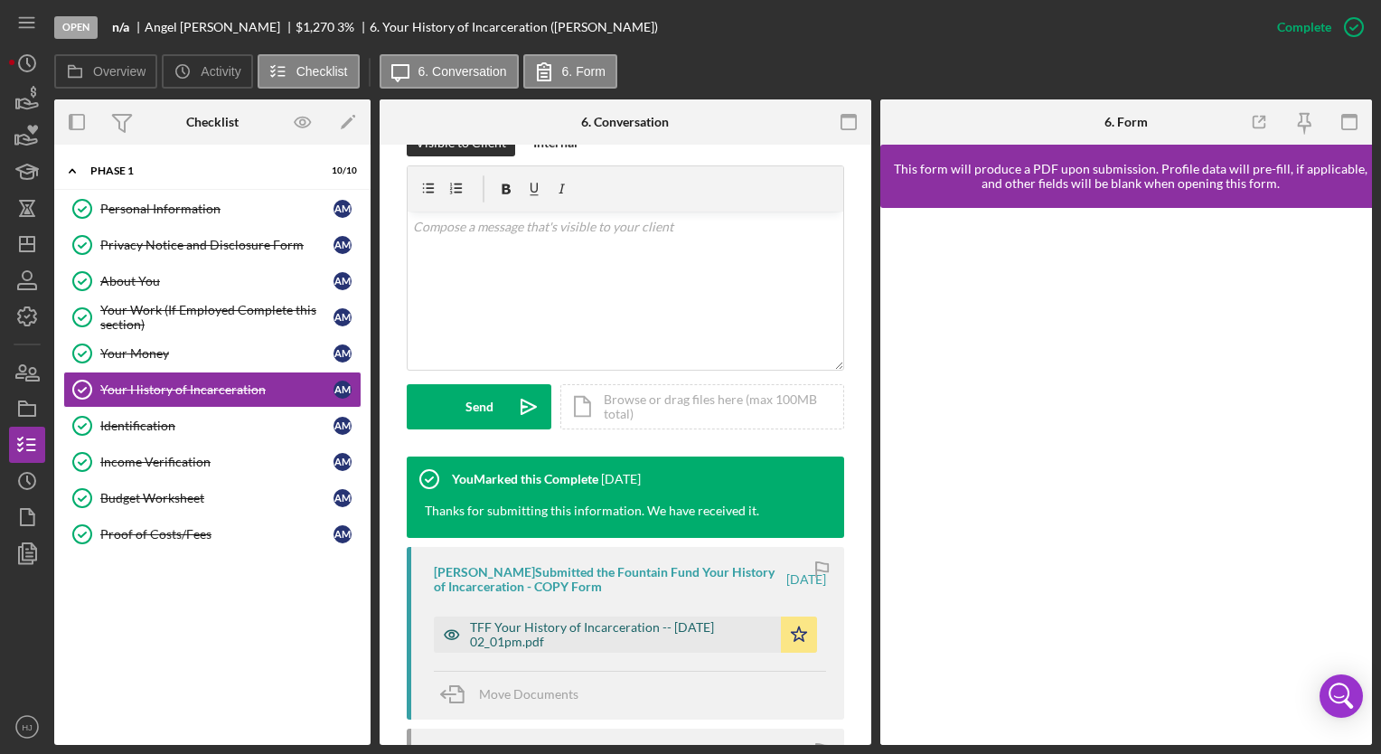
click at [640, 635] on div "TFF Your History of Incarceration -- [DATE] 02_01pm.pdf" at bounding box center [621, 634] width 302 height 29
